Goal: Information Seeking & Learning: Check status

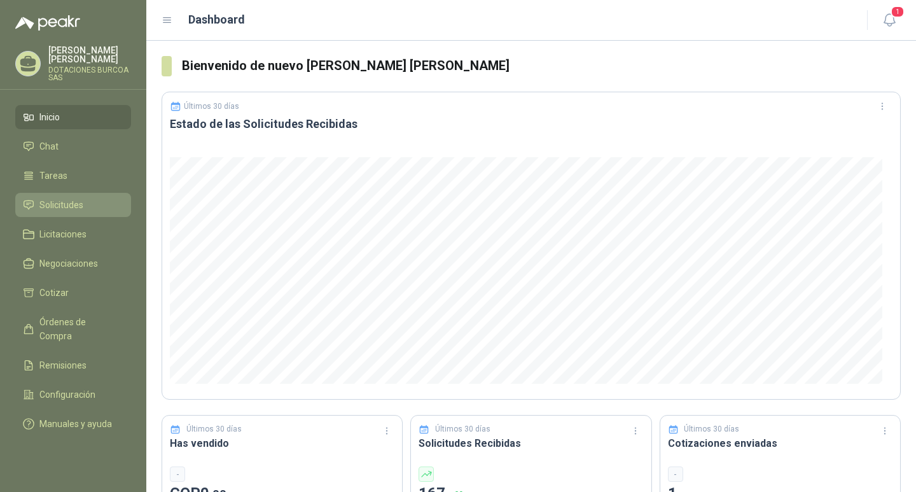
click at [80, 196] on link "Solicitudes" at bounding box center [73, 205] width 116 height 24
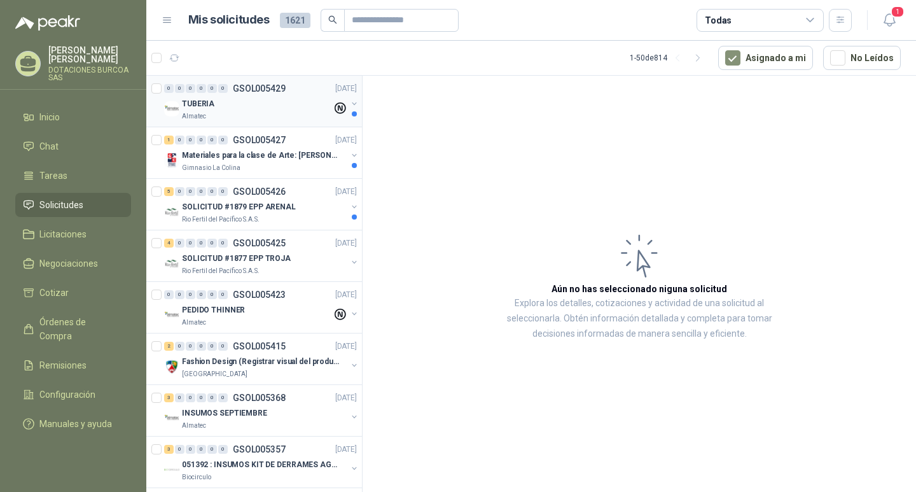
click at [194, 109] on p "TUBERIA" at bounding box center [198, 104] width 32 height 12
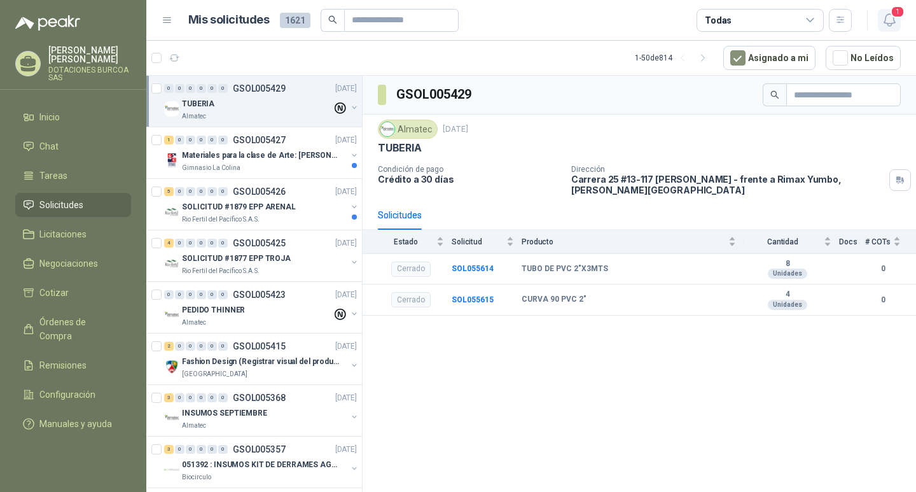
click at [895, 16] on span "1" at bounding box center [897, 12] width 14 height 12
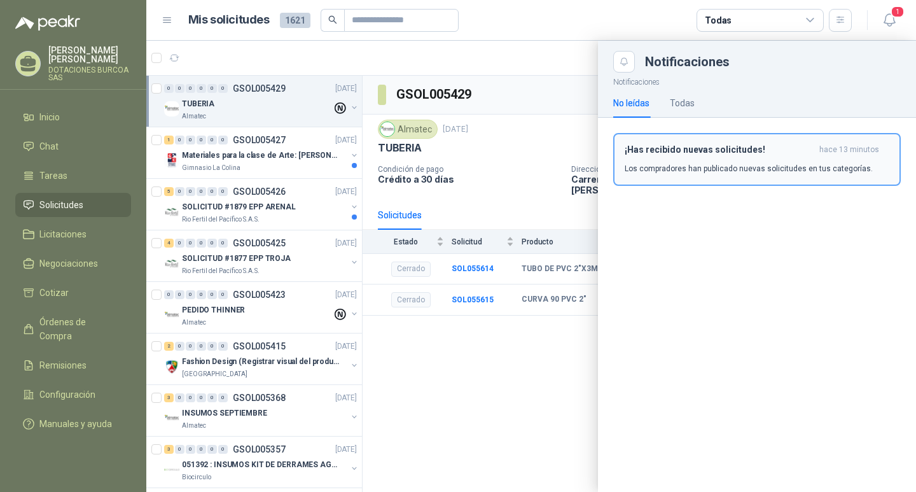
click at [722, 151] on h3 "¡Has recibido nuevas solicitudes!" at bounding box center [720, 149] width 190 height 11
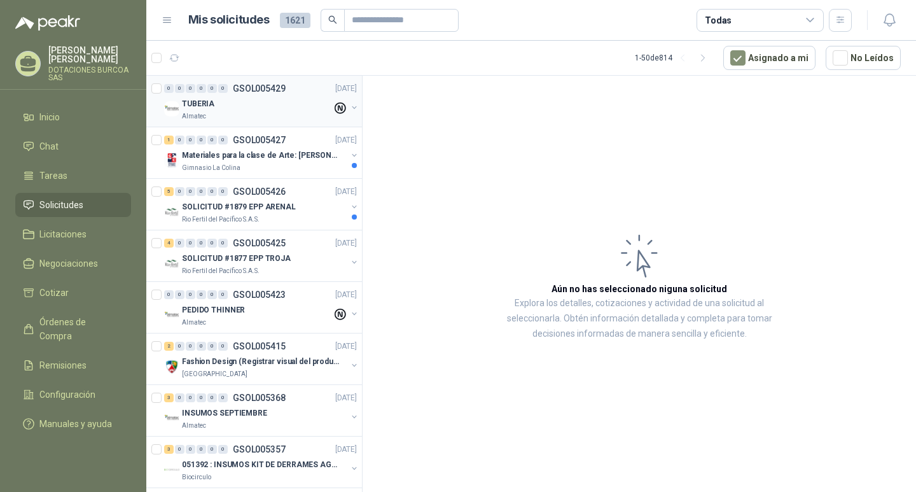
click at [349, 106] on button "button" at bounding box center [354, 107] width 10 height 10
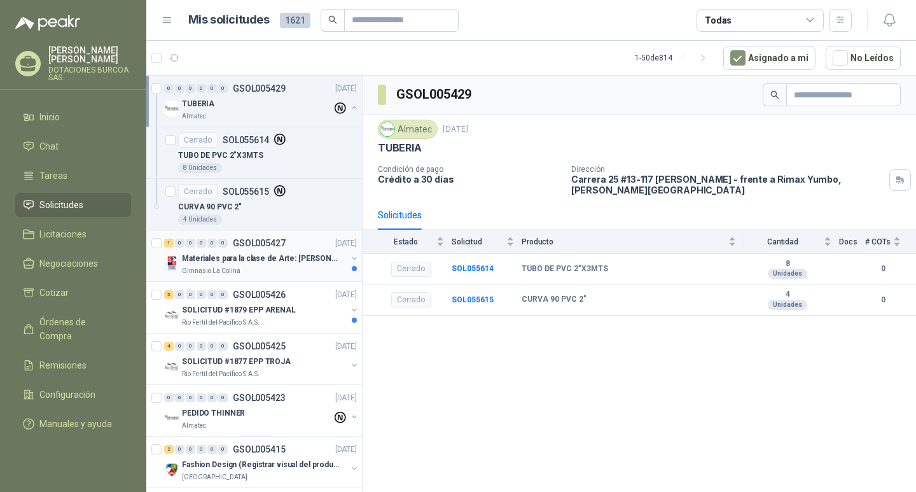
click at [239, 262] on p "Materiales para la clase de Arte: [PERSON_NAME]" at bounding box center [261, 258] width 158 height 12
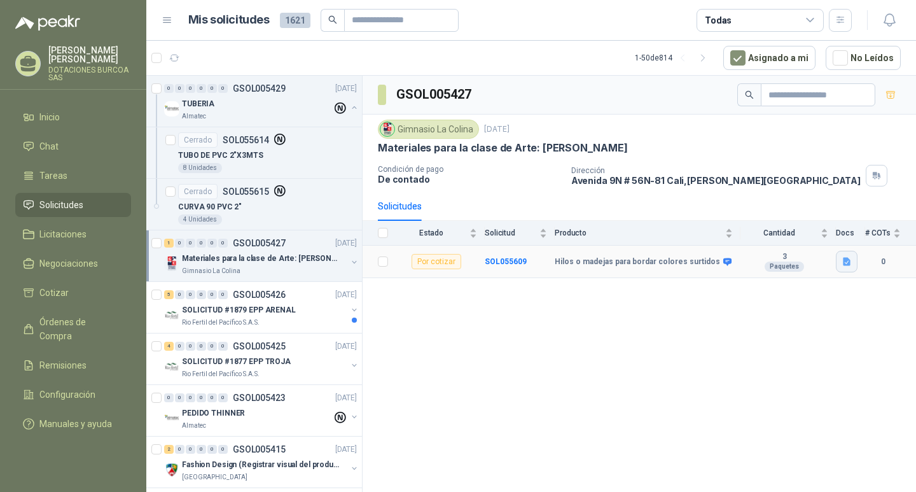
click at [853, 258] on button "button" at bounding box center [847, 262] width 22 height 22
click at [835, 235] on button "Image (1).jpg" at bounding box center [817, 233] width 66 height 13
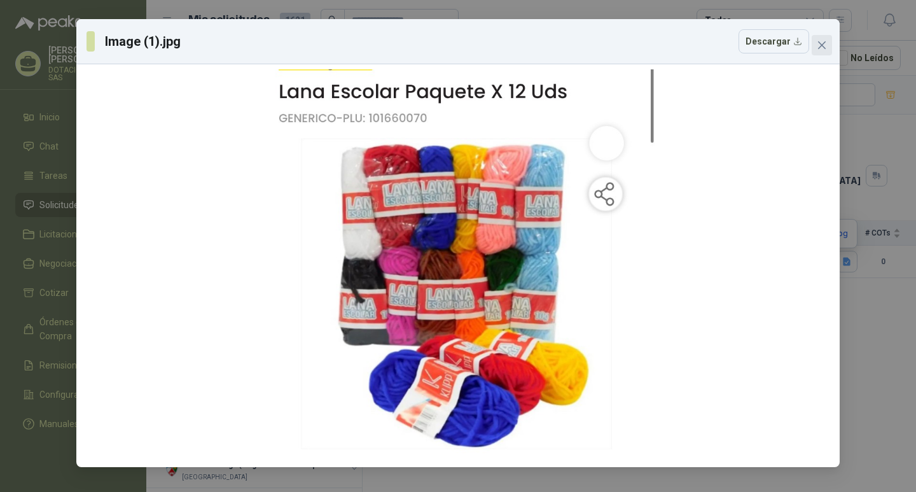
click at [820, 38] on button "Close" at bounding box center [822, 45] width 20 height 20
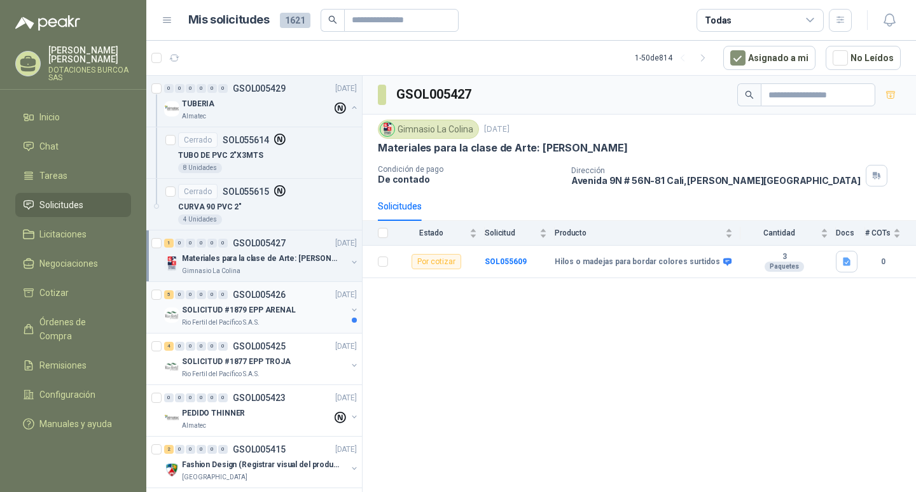
click at [253, 312] on p "SOLICITUD #1879 EPP ARENAL" at bounding box center [239, 310] width 114 height 12
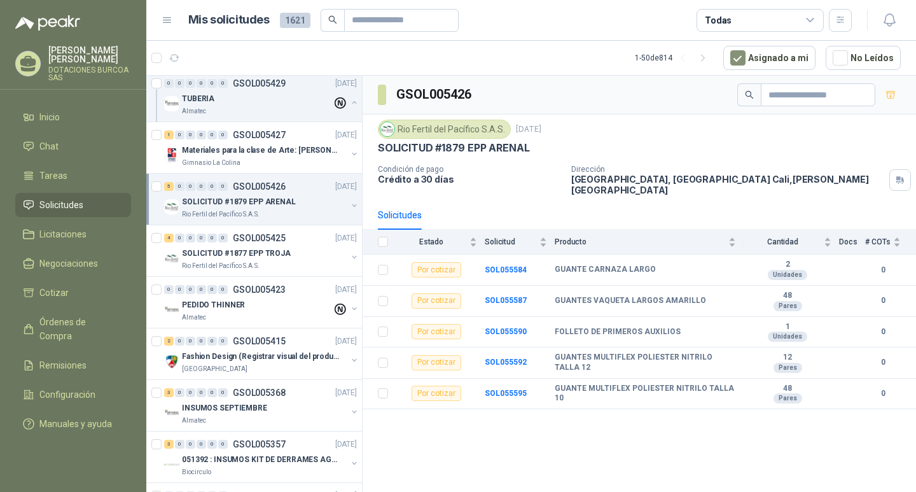
scroll to position [191, 0]
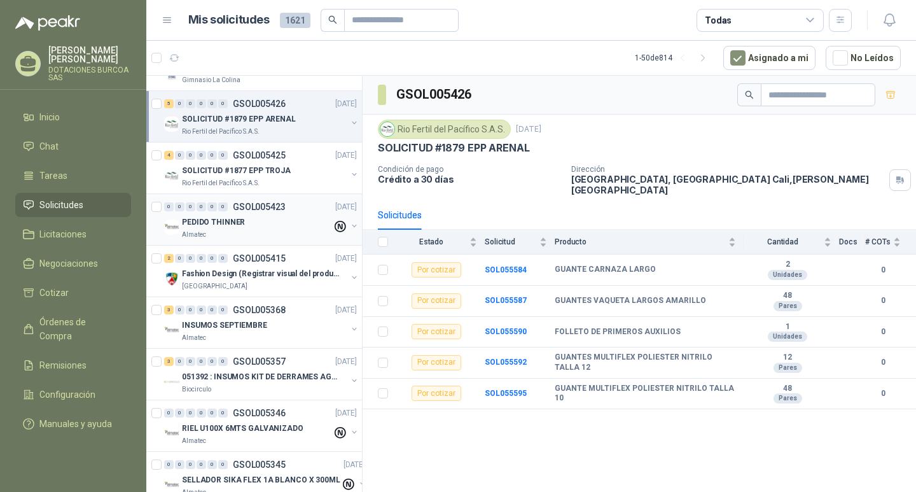
click at [335, 228] on icon at bounding box center [340, 226] width 11 height 11
